Goal: Check status

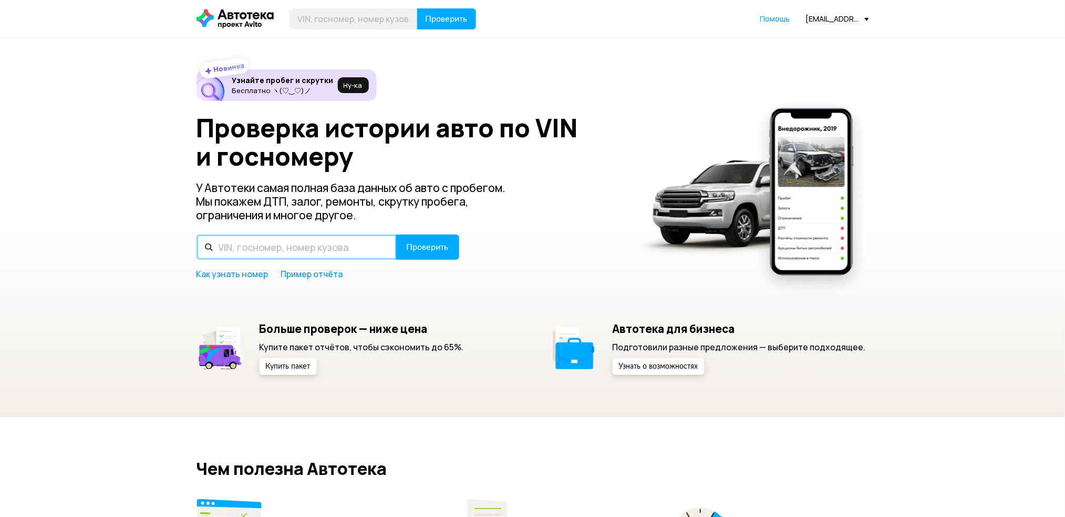
click at [289, 246] on input "text" at bounding box center [297, 246] width 200 height 25
paste input "[US_VEHICLE_IDENTIFICATION_NUMBER]"
type input "[US_VEHICLE_IDENTIFICATION_NUMBER]"
click at [396, 234] on button "Проверить" at bounding box center [427, 246] width 63 height 25
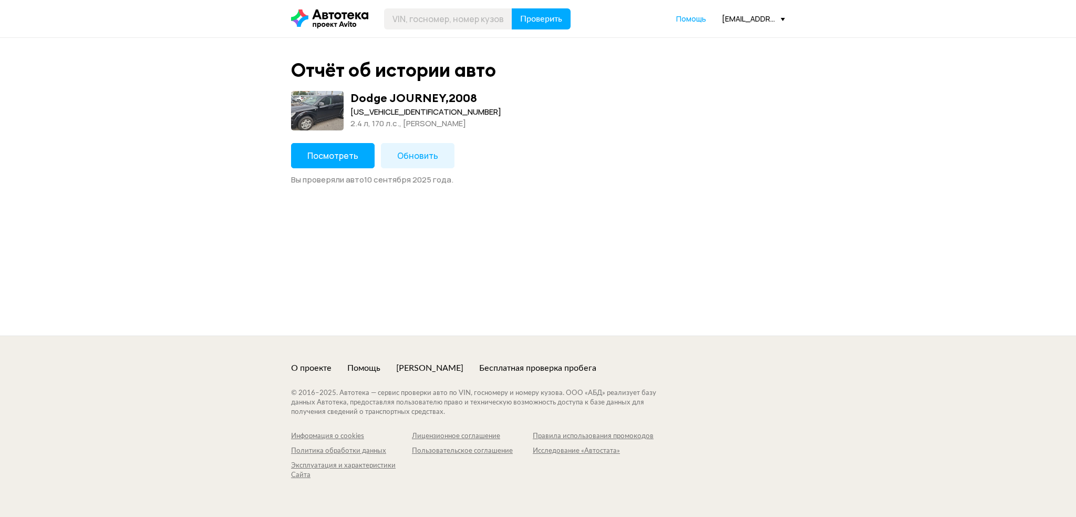
click at [312, 159] on span "Посмотреть" at bounding box center [332, 156] width 51 height 12
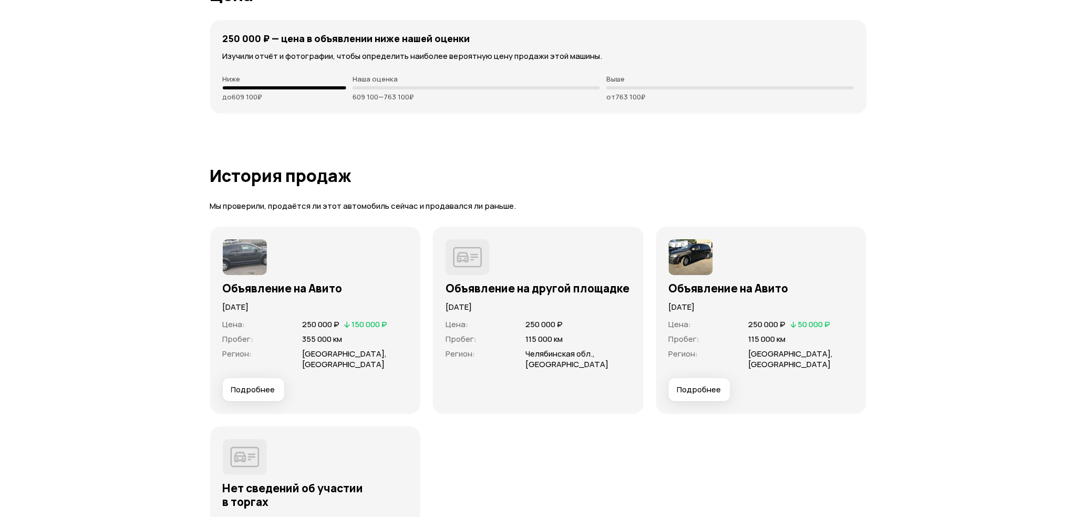
scroll to position [2873, 0]
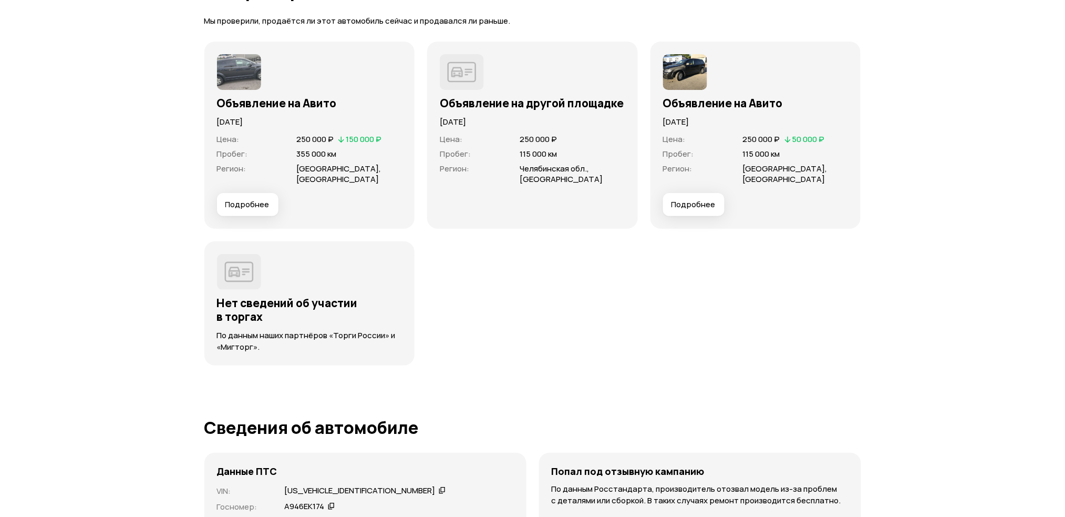
click at [241, 210] on button "Подробнее" at bounding box center [247, 204] width 61 height 23
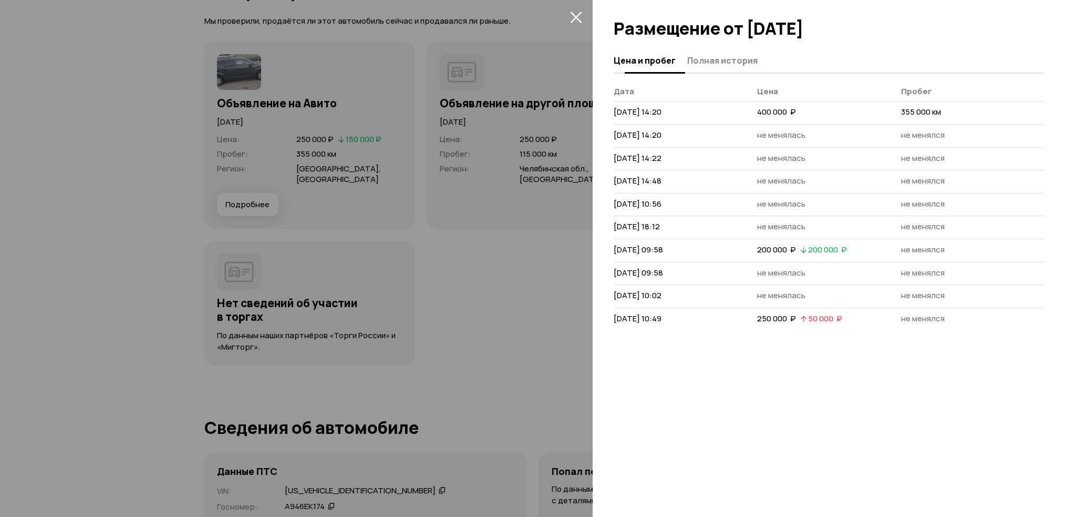
click at [704, 65] on span "Полная история" at bounding box center [723, 60] width 70 height 11
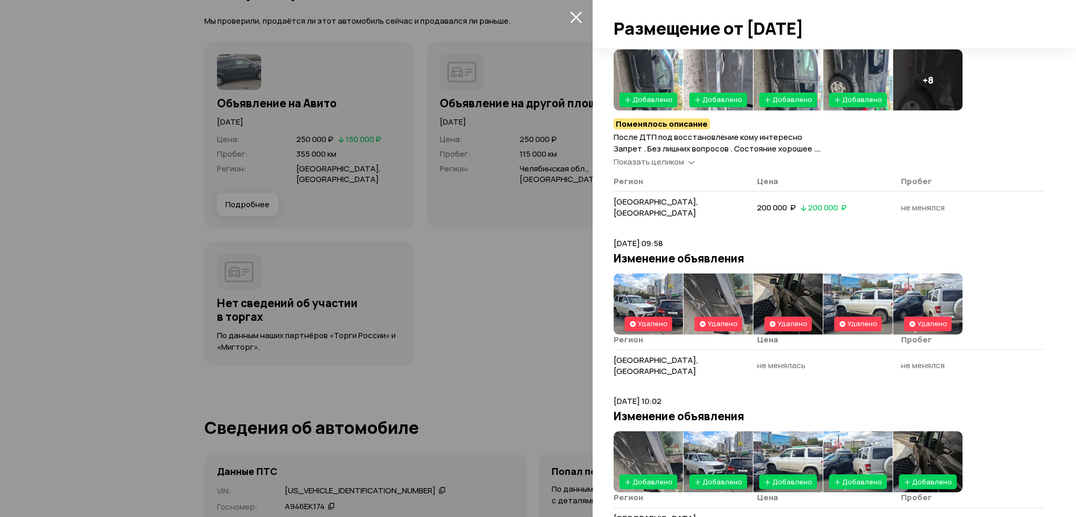
scroll to position [1199, 0]
